Goal: Check status: Check status

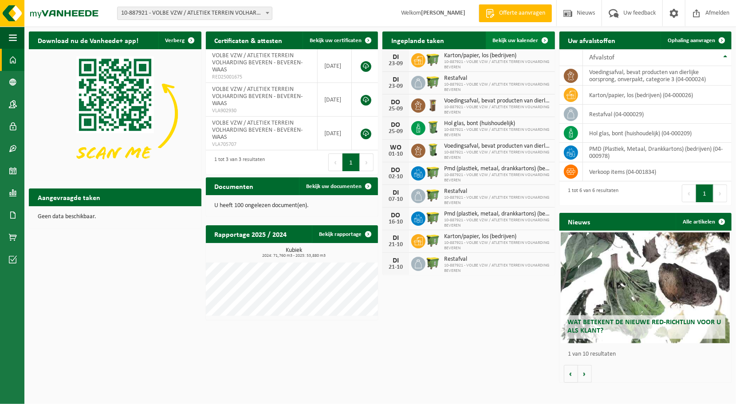
click at [529, 36] on link "Bekijk uw kalender" at bounding box center [520, 40] width 68 height 18
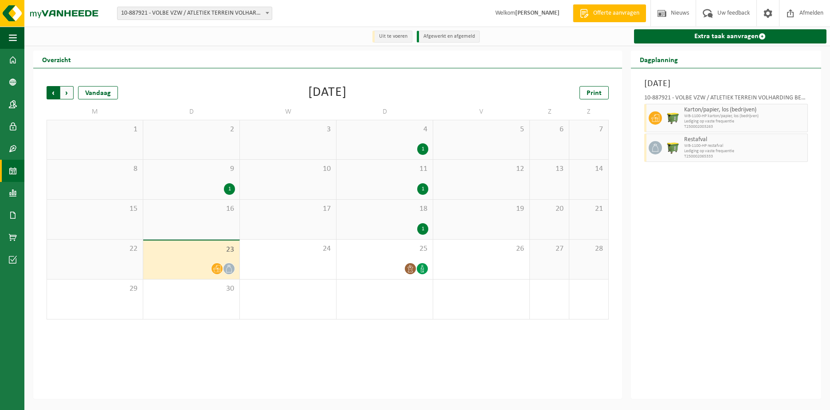
click at [66, 93] on span "Volgende" at bounding box center [66, 92] width 13 height 13
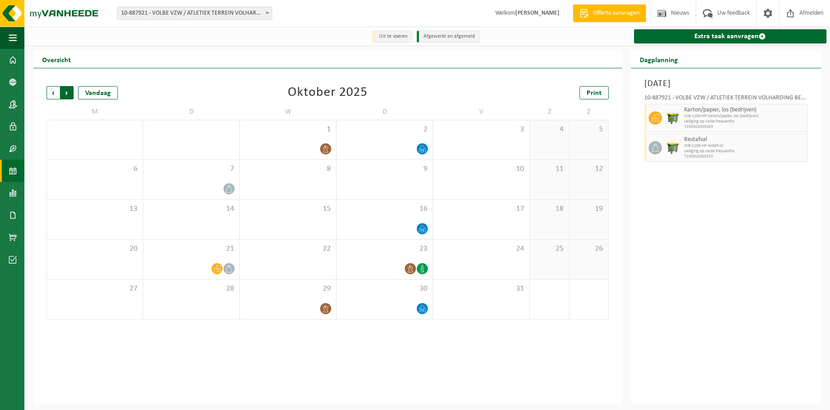
click at [52, 93] on span "Vorige" at bounding box center [53, 92] width 13 height 13
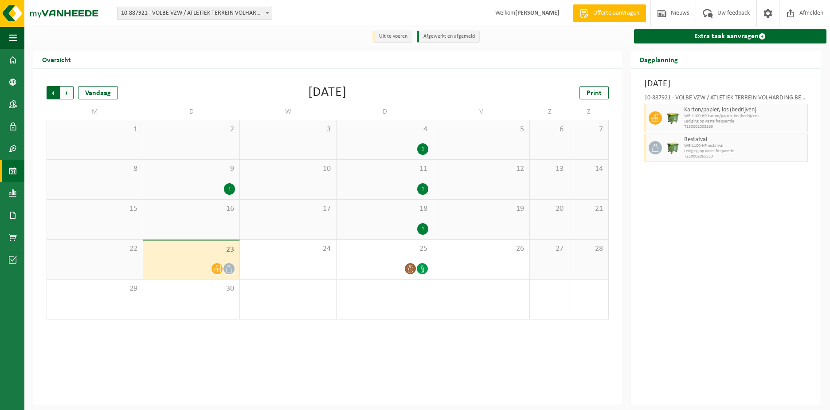
click at [67, 93] on span "Volgende" at bounding box center [66, 92] width 13 height 13
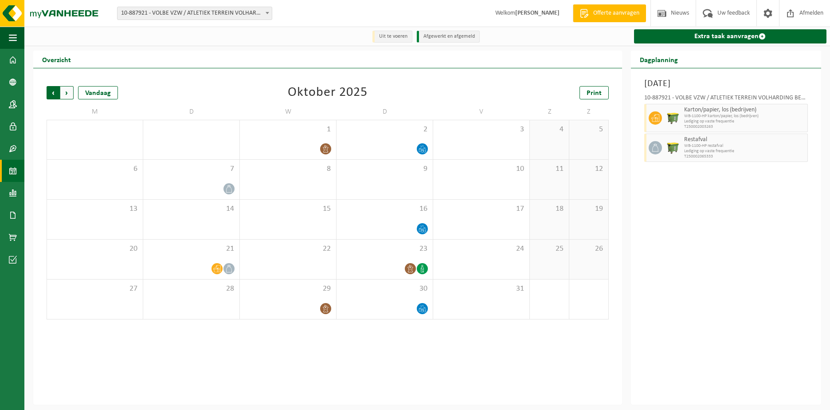
click at [68, 94] on span "Volgende" at bounding box center [66, 92] width 13 height 13
click at [69, 94] on span "Volgende" at bounding box center [66, 92] width 13 height 13
